Goal: Task Accomplishment & Management: Manage account settings

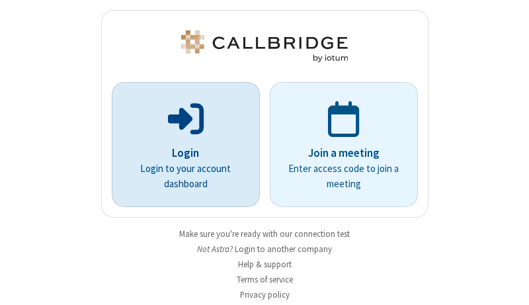
click at [181, 153] on p "Login" at bounding box center [185, 153] width 111 height 17
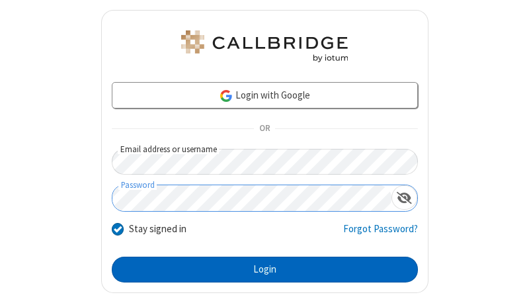
click at [259, 269] on button "Login" at bounding box center [265, 270] width 306 height 26
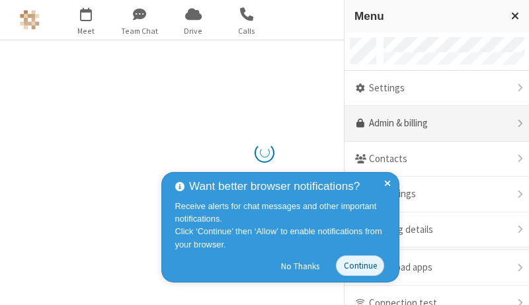
click at [432, 124] on link "Admin & billing" at bounding box center [437, 124] width 185 height 36
